Goal: Navigation & Orientation: Find specific page/section

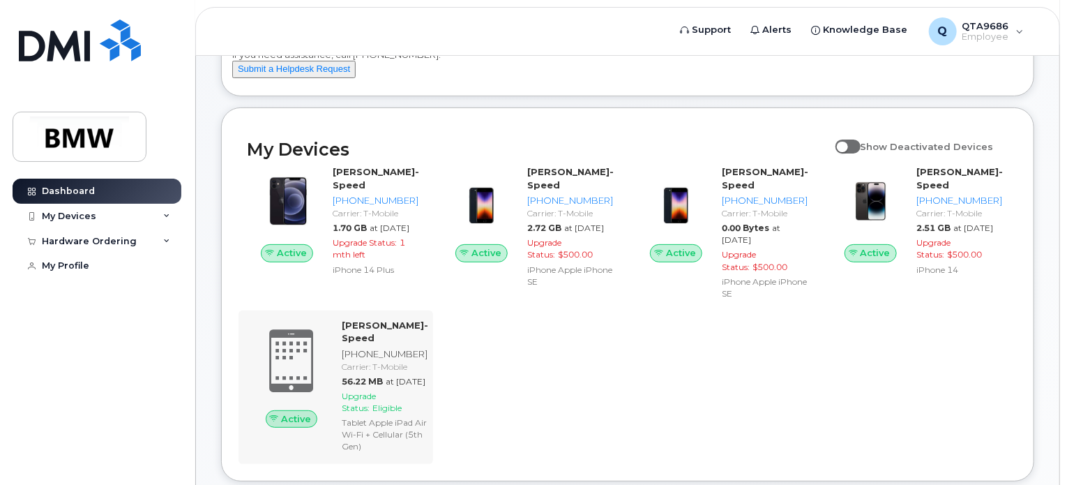
scroll to position [103, 0]
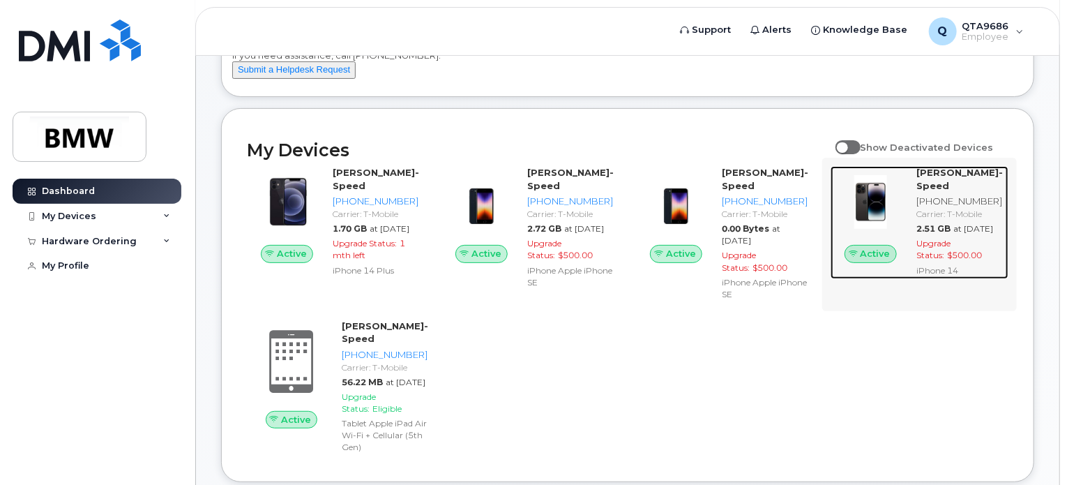
drag, startPoint x: 962, startPoint y: 225, endPoint x: 962, endPoint y: 237, distance: 11.9
click at [962, 220] on div "Carrier: T-Mobile" at bounding box center [959, 214] width 86 height 12
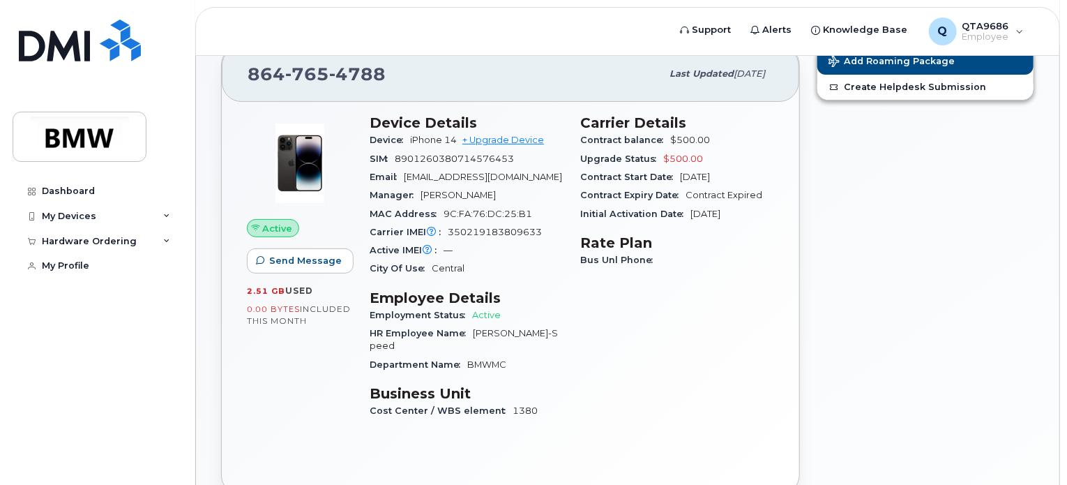
scroll to position [71, 0]
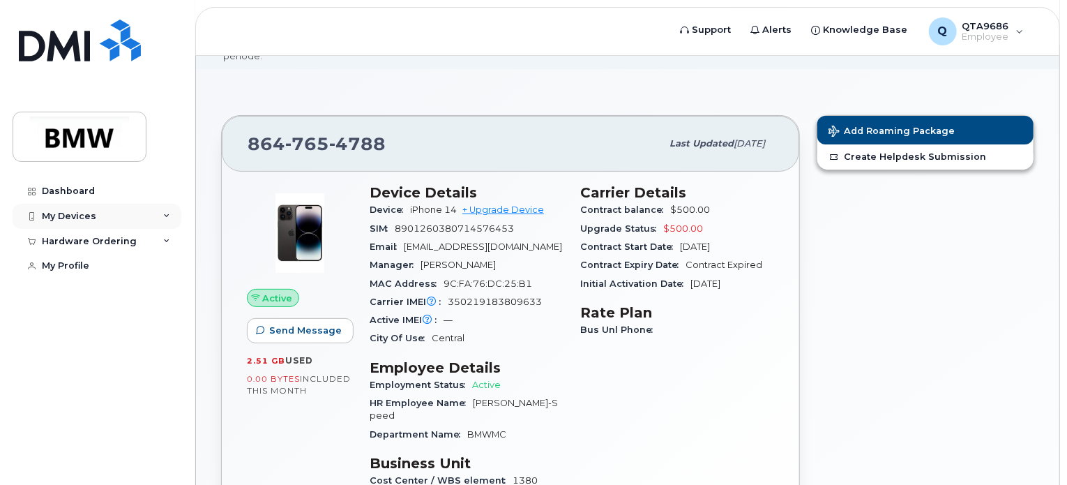
click at [170, 213] on div "My Devices" at bounding box center [97, 216] width 169 height 25
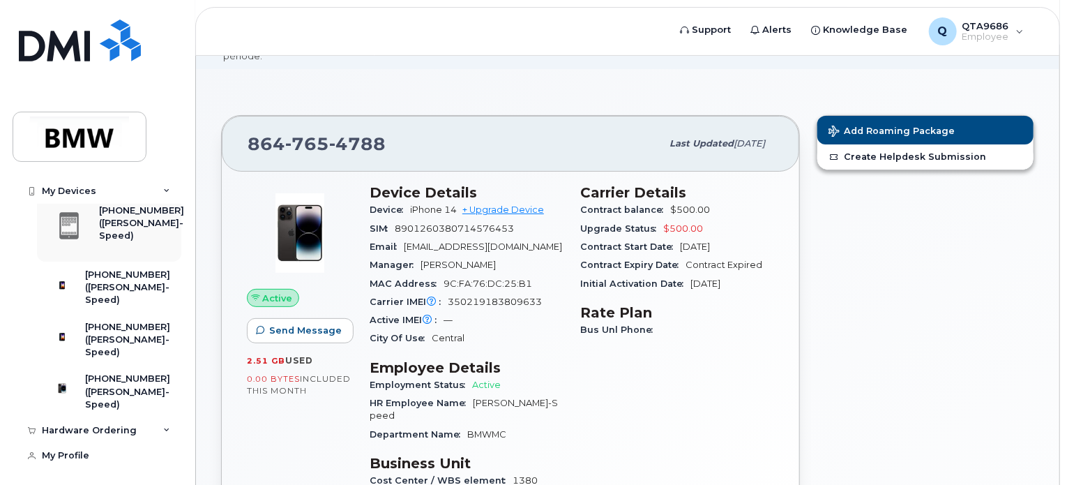
scroll to position [132, 0]
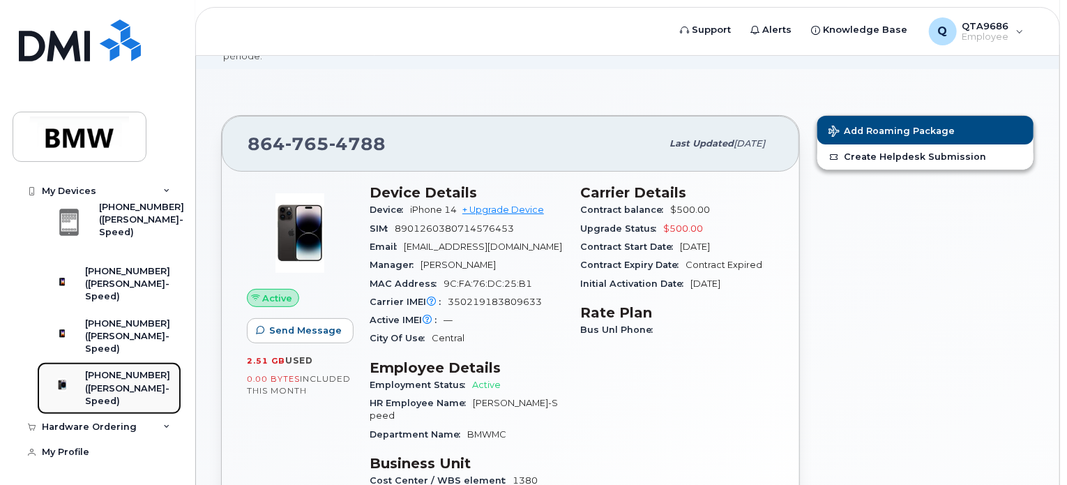
click at [156, 369] on div "[PHONE_NUMBER]" at bounding box center [127, 375] width 85 height 13
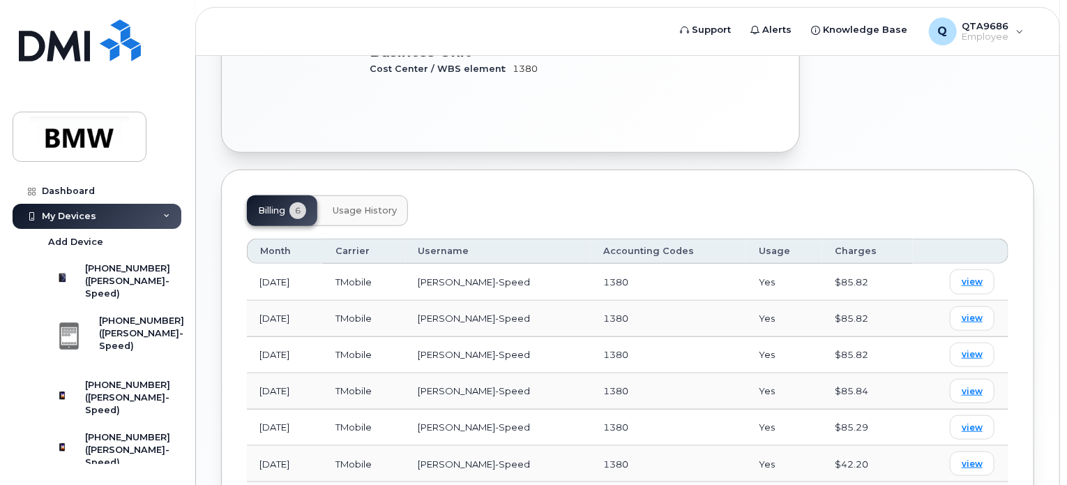
scroll to position [559, 0]
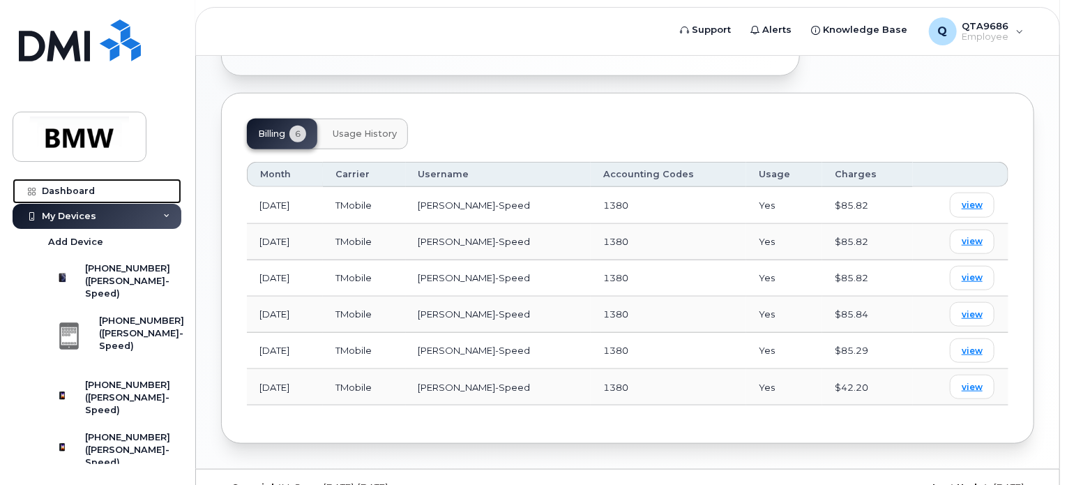
click at [79, 186] on div "Dashboard" at bounding box center [68, 190] width 53 height 11
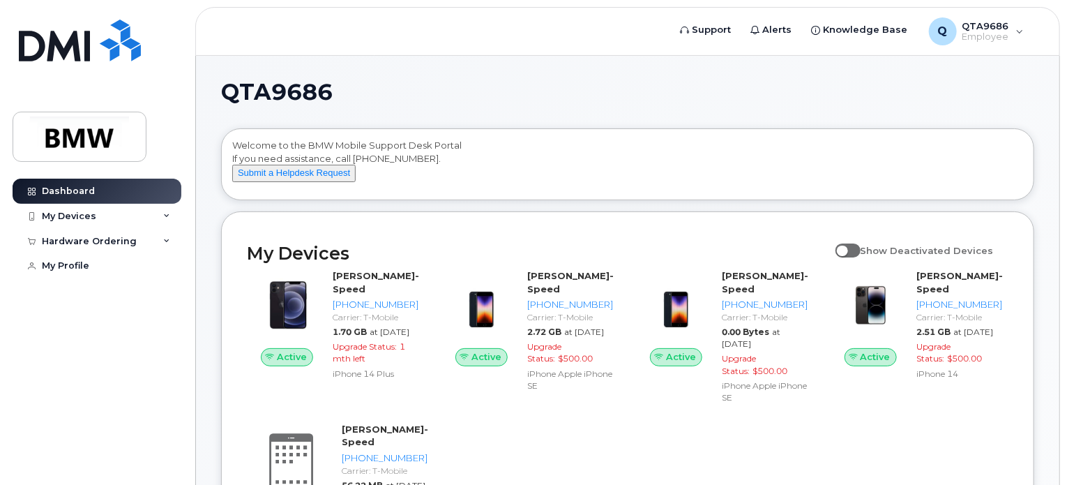
click at [298, 182] on button "Submit a Helpdesk Request" at bounding box center [293, 173] width 123 height 17
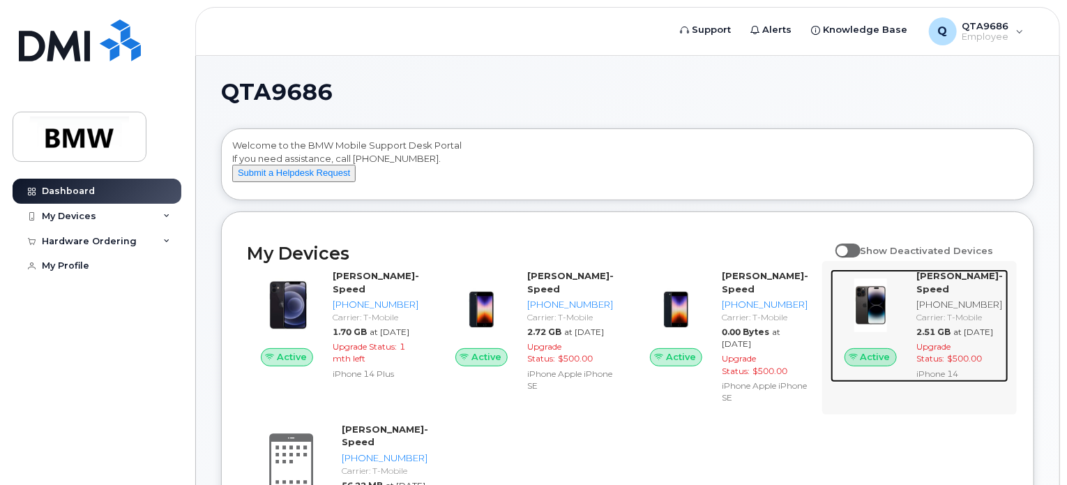
click at [977, 323] on div "Carrier: T-Mobile" at bounding box center [959, 317] width 86 height 12
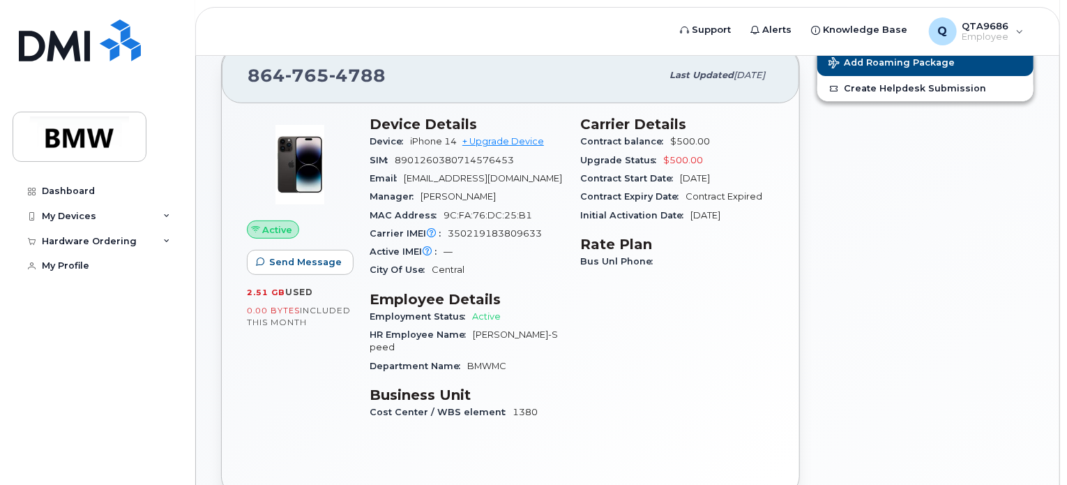
scroll to position [70, 0]
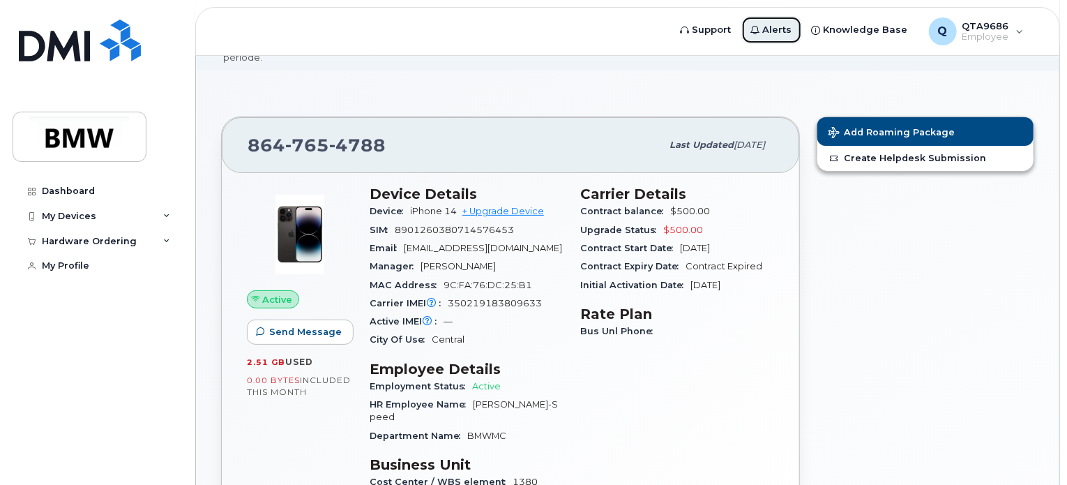
click at [789, 30] on span "Alerts" at bounding box center [777, 30] width 29 height 14
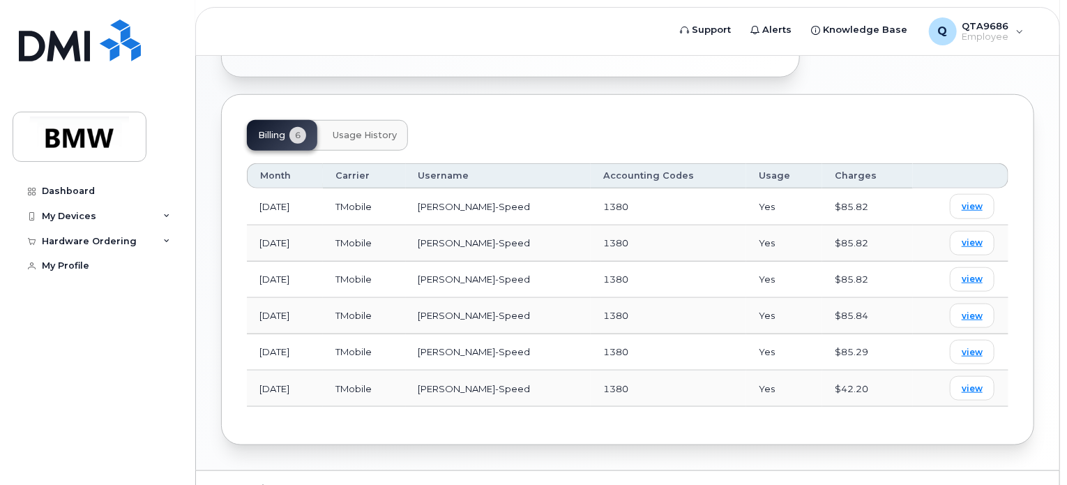
scroll to position [559, 0]
click at [167, 240] on icon at bounding box center [166, 241] width 7 height 7
click at [167, 214] on icon at bounding box center [166, 216] width 7 height 7
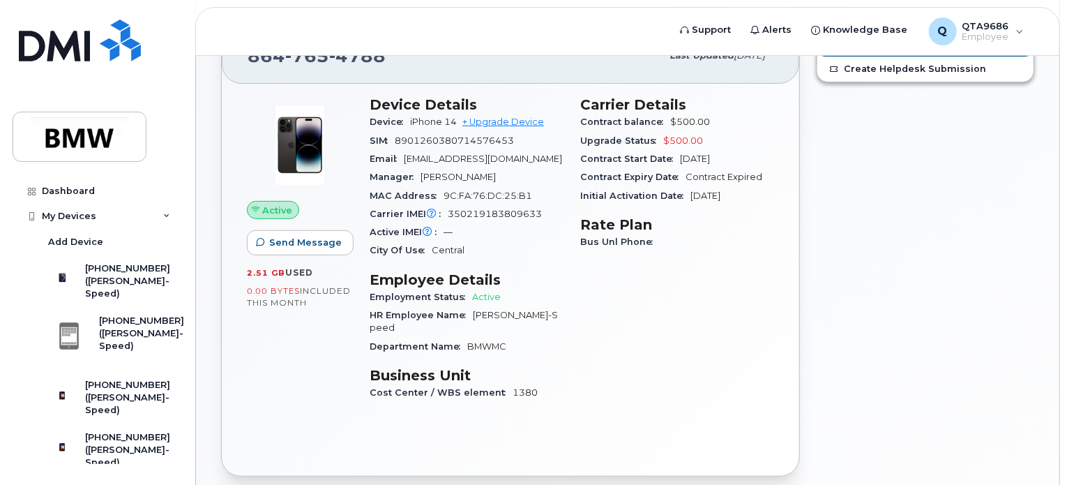
scroll to position [0, 0]
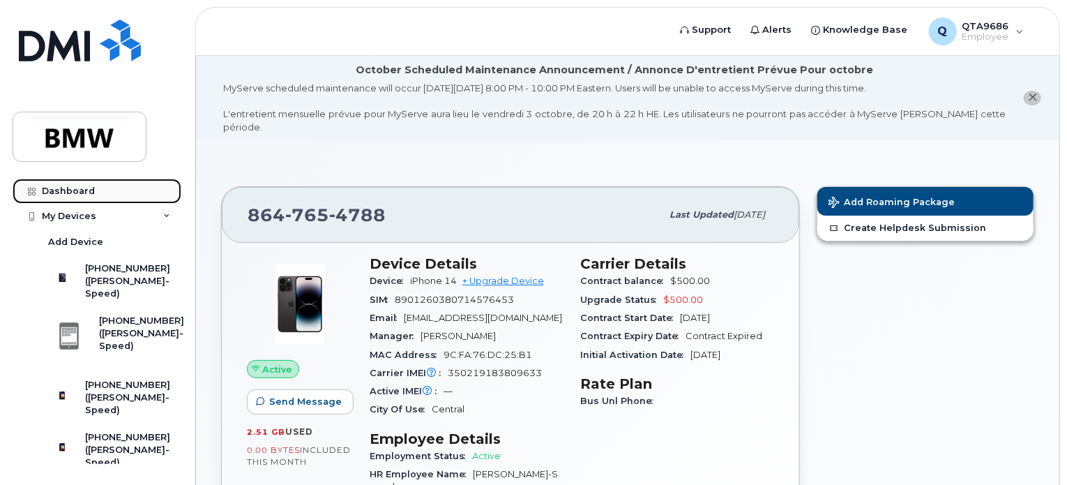
click at [73, 186] on div "Dashboard" at bounding box center [68, 190] width 53 height 11
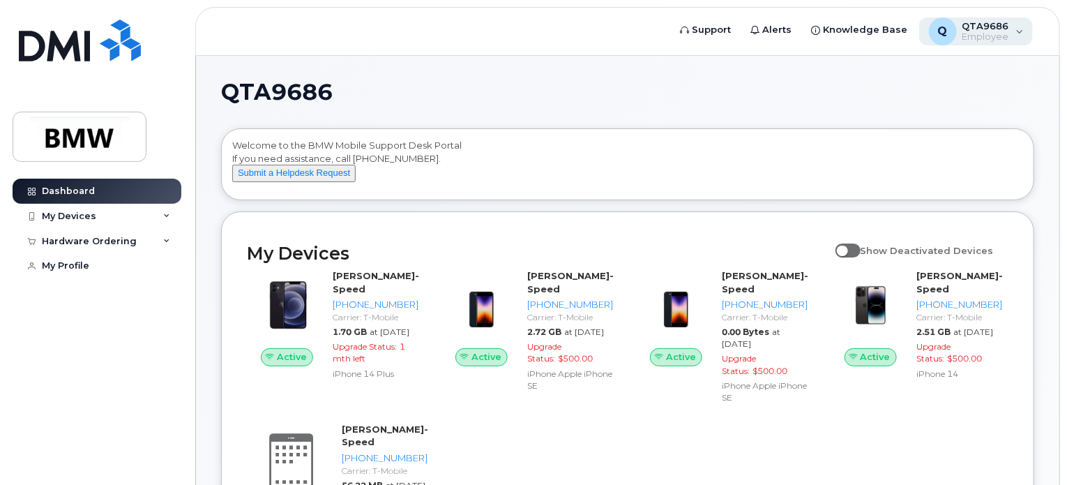
click at [1023, 31] on div "Q QTA9686 Employee" at bounding box center [976, 31] width 114 height 28
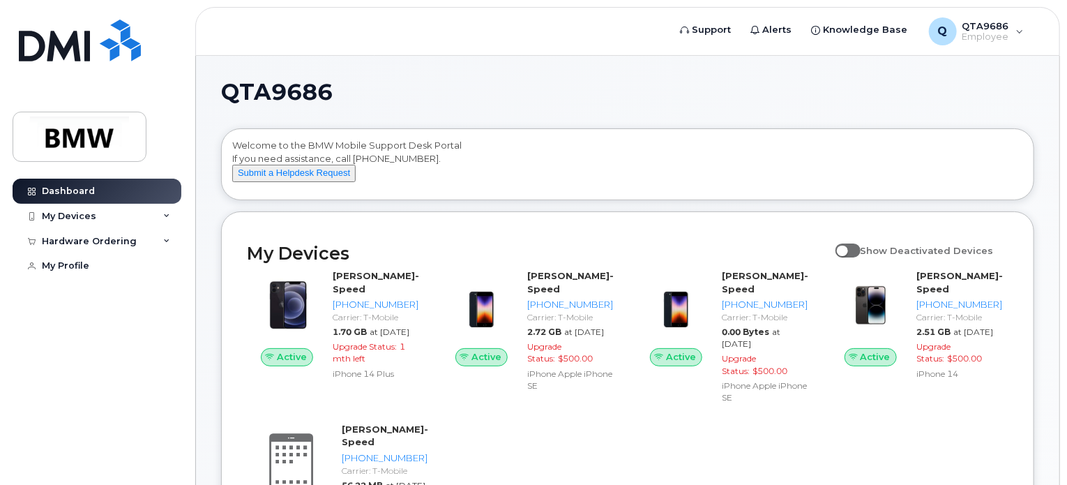
click at [579, 36] on header "Support Alerts Knowledge Base Q QTA9686 Employee English Français Sign out" at bounding box center [627, 31] width 864 height 49
click at [572, 41] on header "Support Alerts Knowledge Base Q QTA9686 Employee English Français Sign out" at bounding box center [627, 31] width 864 height 49
click at [621, 188] on div "Welcome to the BMW Mobile Support Desk Portal If you need assistance, call [PHO…" at bounding box center [627, 167] width 791 height 56
click at [501, 253] on div "My Devices Show Deactivated Devices" at bounding box center [627, 253] width 761 height 32
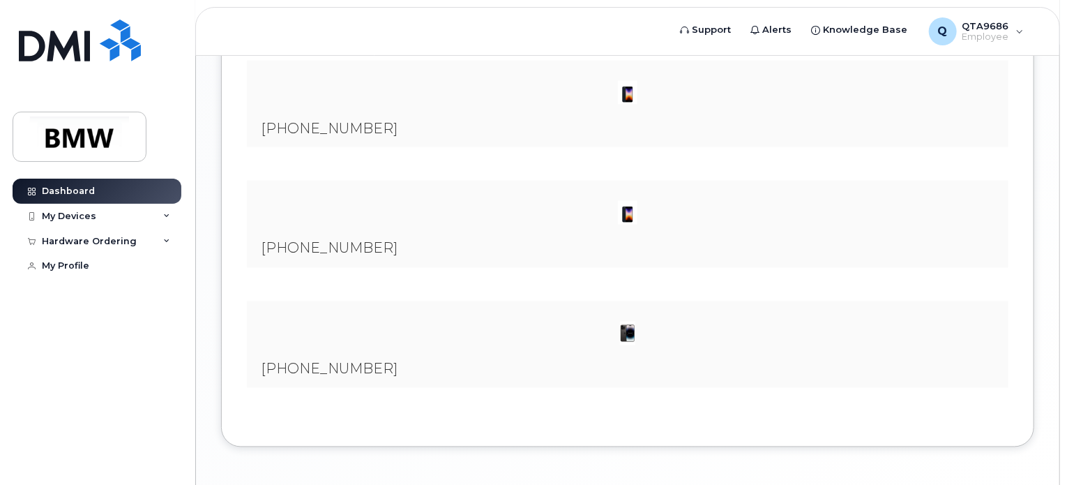
scroll to position [1219, 0]
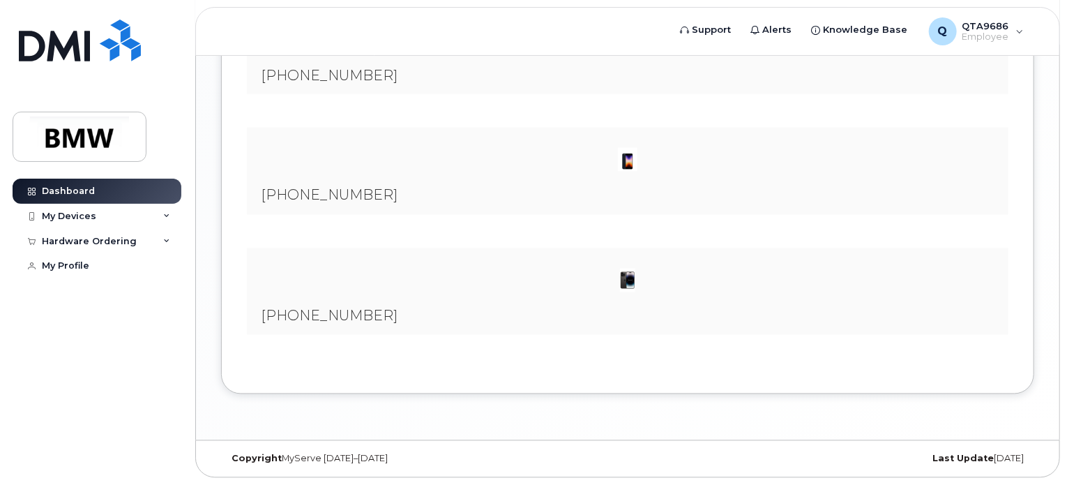
click at [147, 395] on div "Dashboard My Devices Add Device [PHONE_NUMBER] ([PERSON_NAME]-Speed) [PHONE_NUM…" at bounding box center [99, 320] width 172 height 285
